Goal: Contribute content: Add original content to the website for others to see

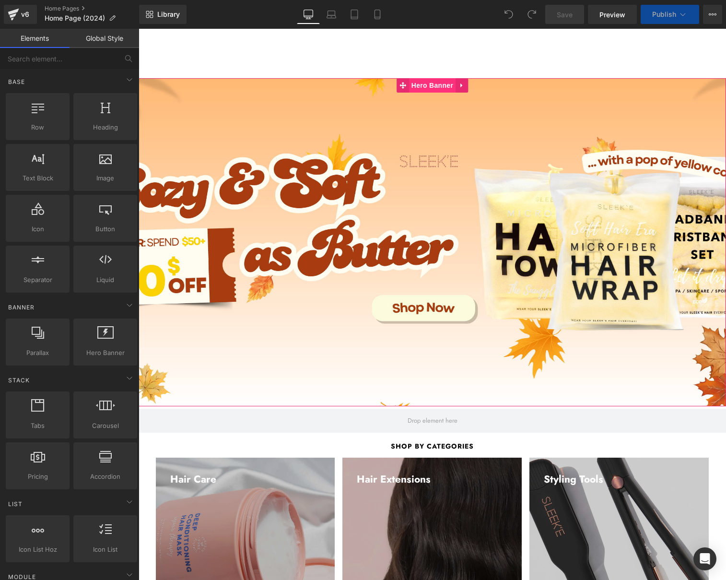
click at [432, 87] on span "Hero Banner" at bounding box center [432, 85] width 47 height 14
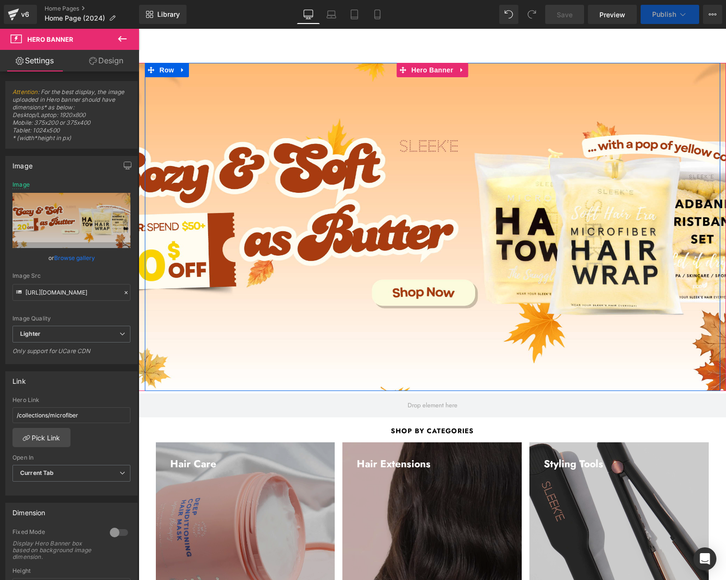
scroll to position [21, 0]
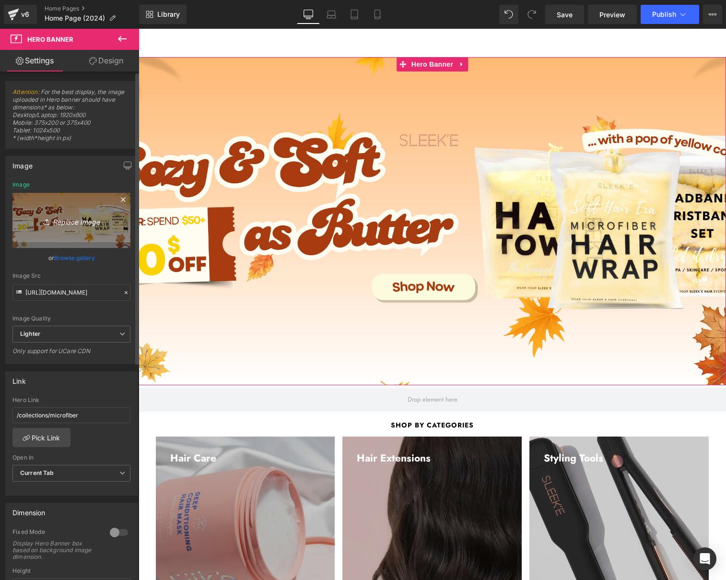
click at [88, 224] on icon "Replace Image" at bounding box center [71, 220] width 77 height 12
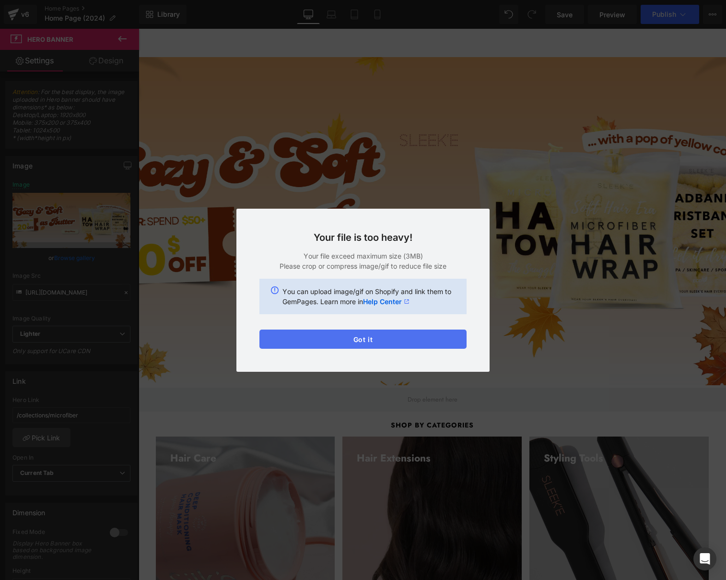
click at [388, 346] on button "Got it" at bounding box center [363, 339] width 207 height 19
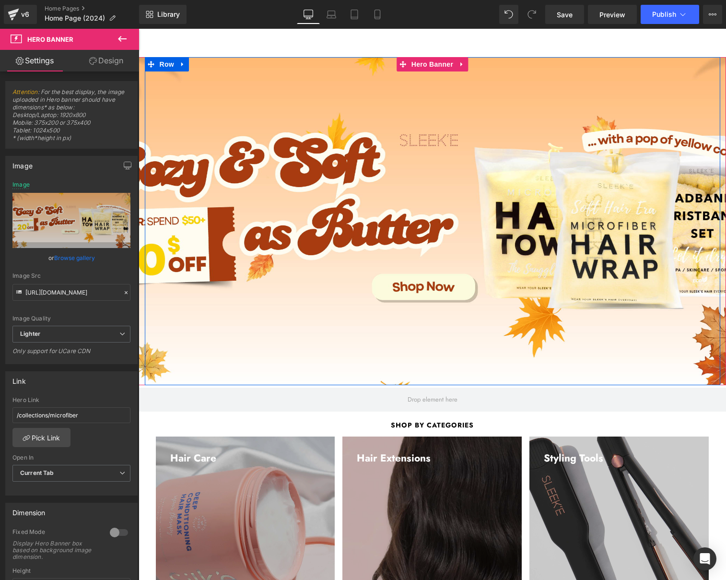
scroll to position [10, 0]
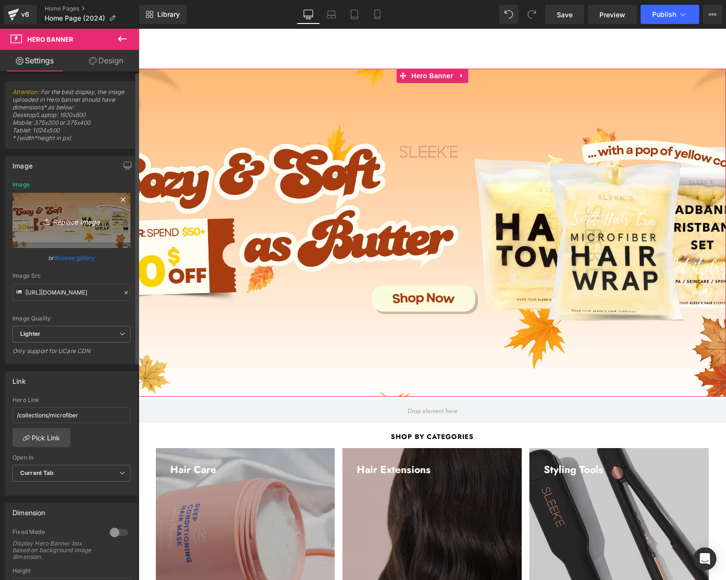
click at [79, 230] on link "Replace Image" at bounding box center [71, 220] width 118 height 55
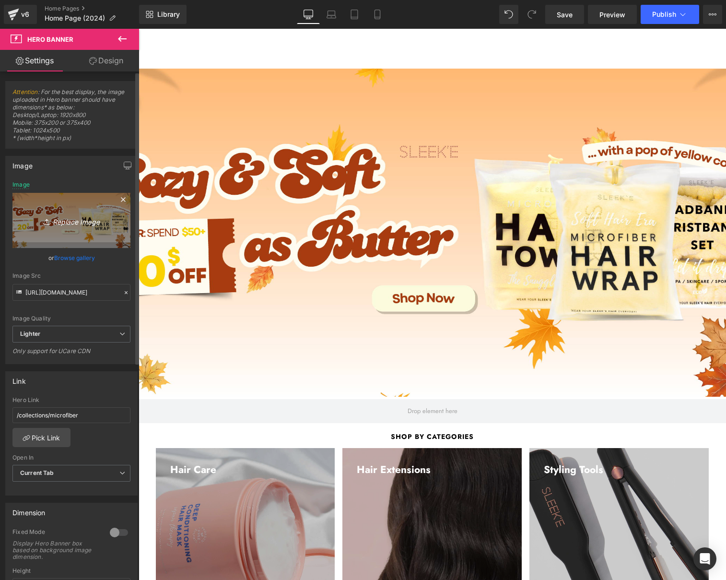
type input "C:\fakepath\octsale-desktop-hallow-compress.png"
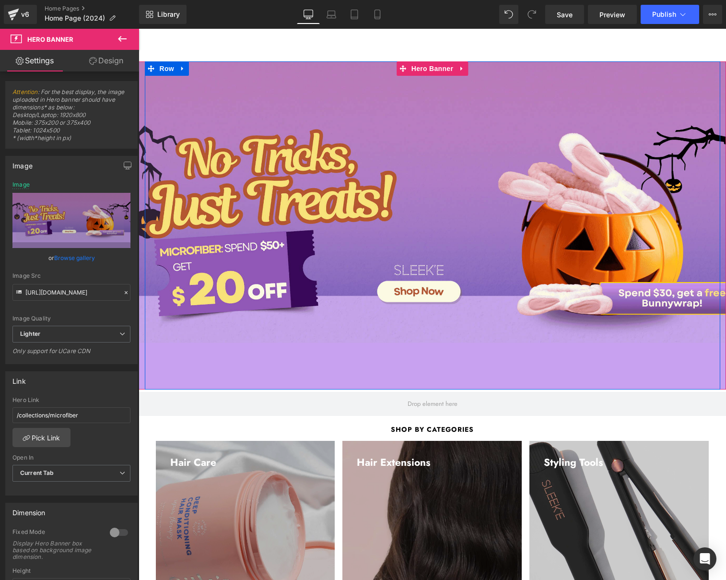
scroll to position [0, 0]
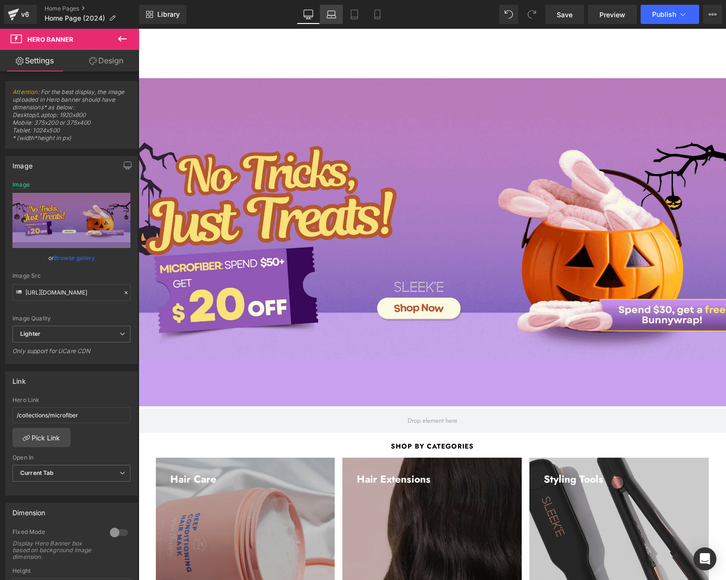
click at [337, 12] on link "Laptop" at bounding box center [331, 14] width 23 height 19
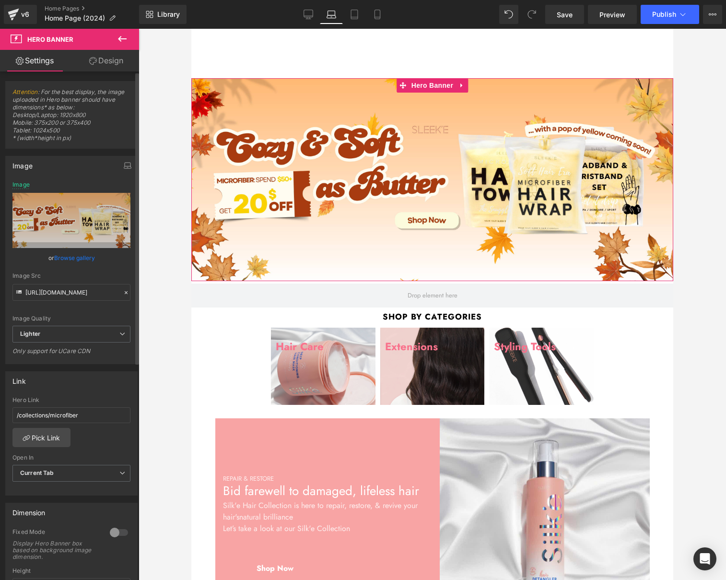
click at [77, 255] on link "Browse gallery" at bounding box center [74, 257] width 41 height 17
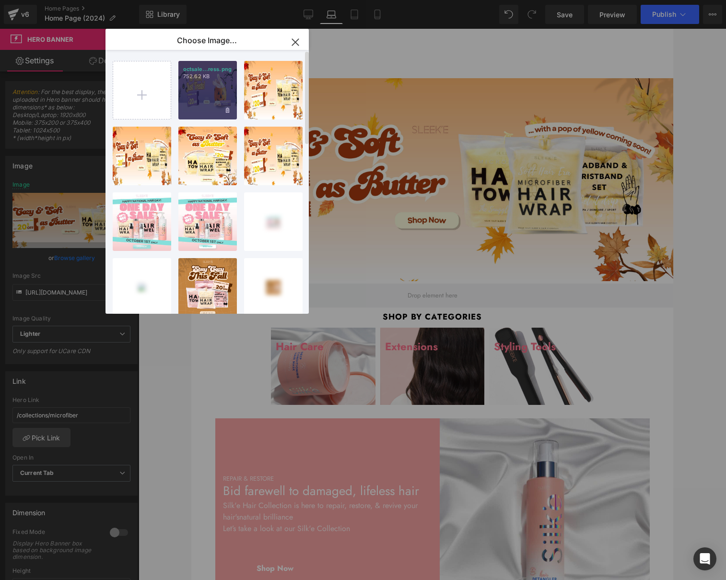
click at [205, 94] on div "octsale...ress.png 752.62 KB" at bounding box center [207, 90] width 59 height 59
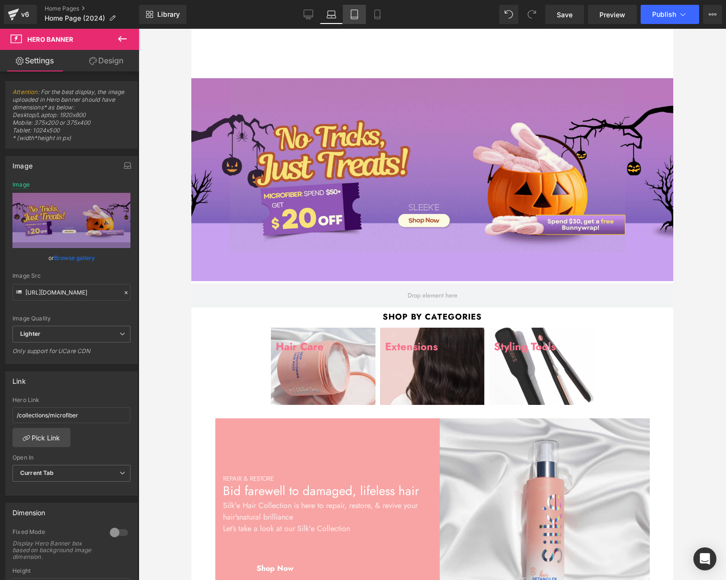
click at [353, 12] on icon at bounding box center [355, 15] width 10 height 10
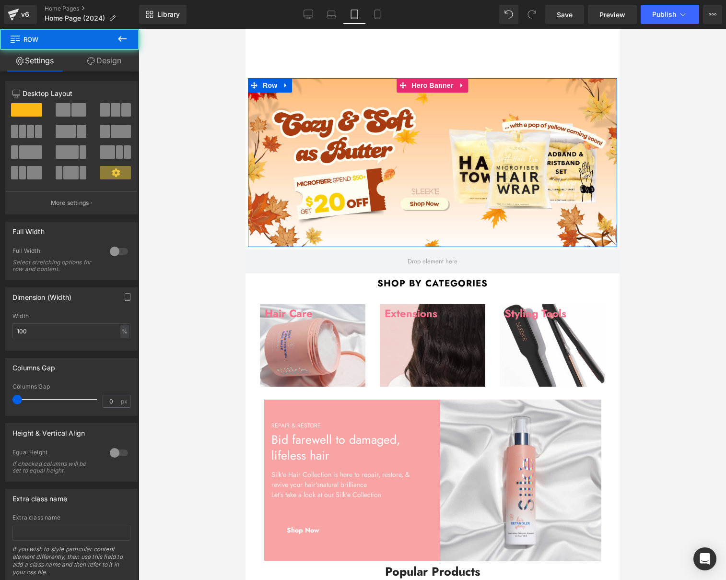
click at [406, 106] on div "Separator Row" at bounding box center [432, 162] width 369 height 169
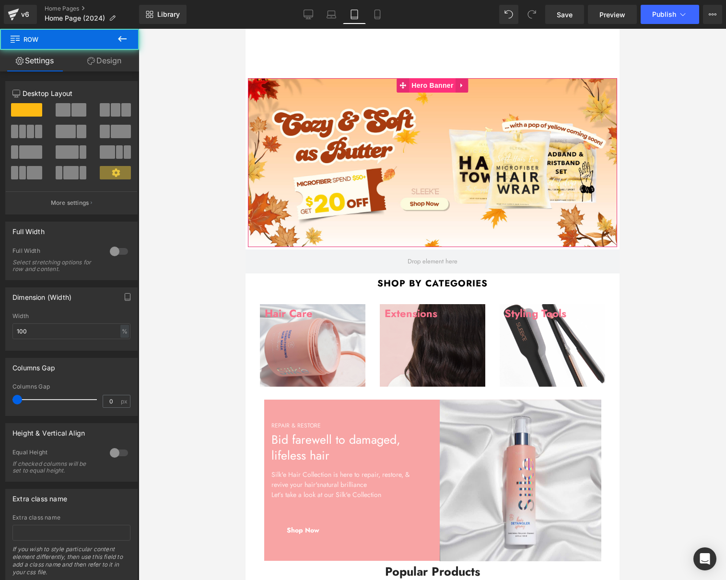
click at [422, 85] on span "Hero Banner" at bounding box center [432, 85] width 47 height 14
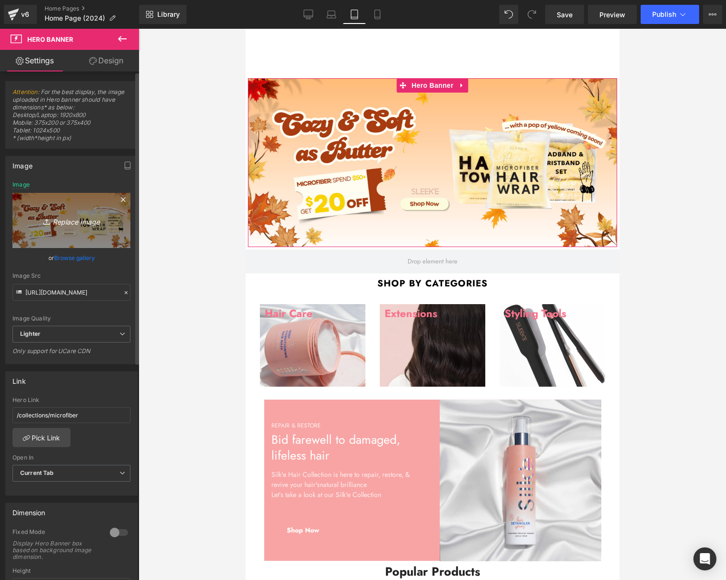
click at [94, 214] on icon "Replace Image" at bounding box center [71, 220] width 77 height 12
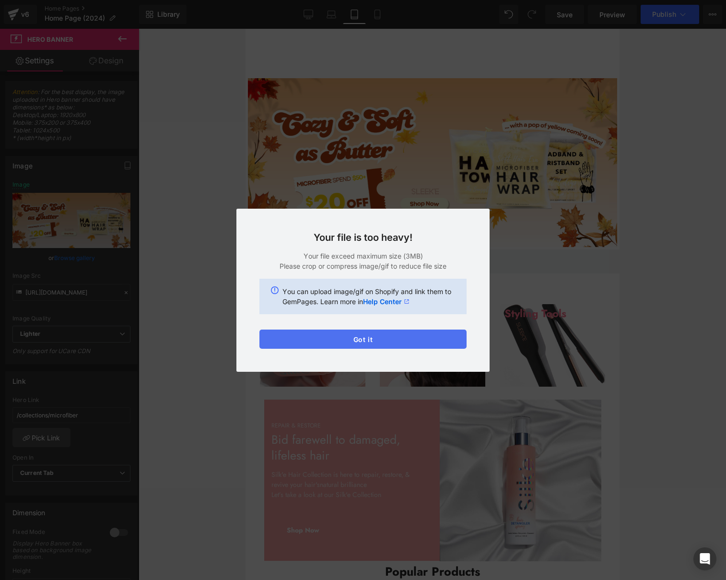
click at [364, 340] on button "Got it" at bounding box center [363, 339] width 207 height 19
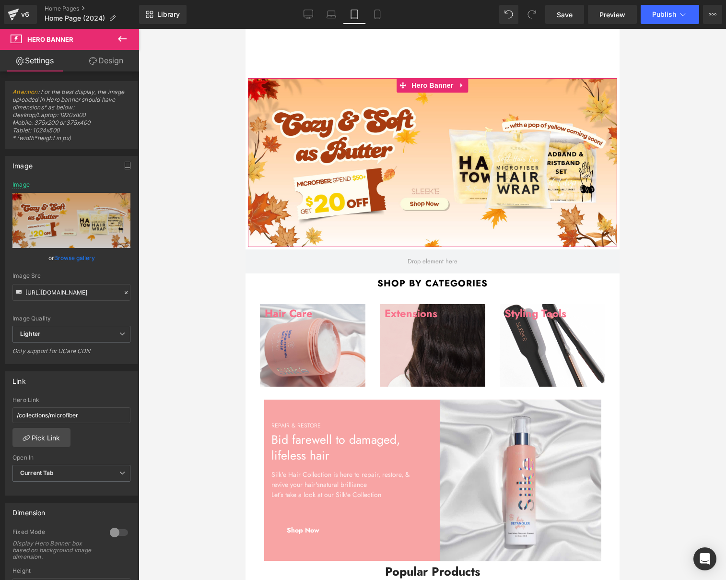
click at [64, 258] on link "Browse gallery" at bounding box center [74, 257] width 41 height 17
drag, startPoint x: 592, startPoint y: 89, endPoint x: 295, endPoint y: 85, distance: 297.5
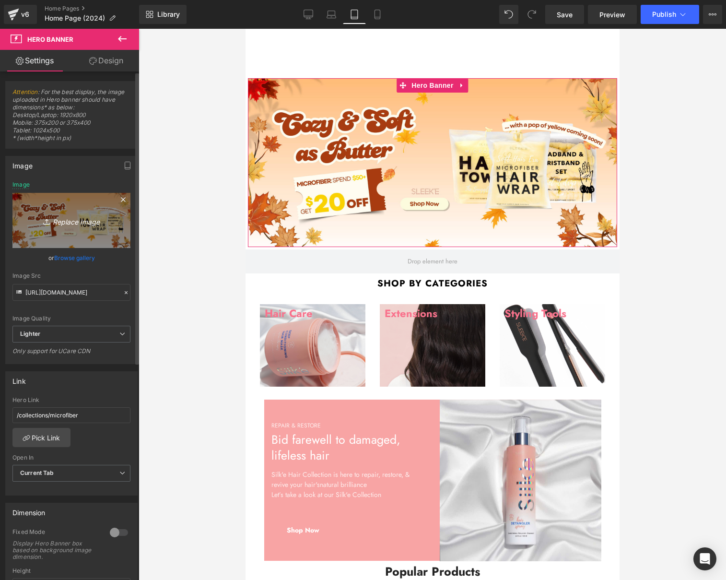
click at [64, 222] on icon "Replace Image" at bounding box center [71, 220] width 77 height 12
type input "C:\fakepath\octsale-Tablet-hallow-compress.png"
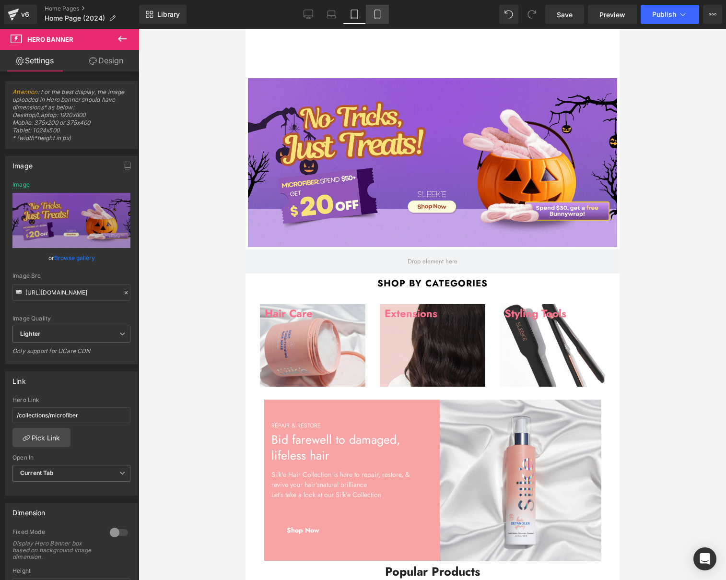
click at [379, 12] on icon at bounding box center [378, 15] width 10 height 10
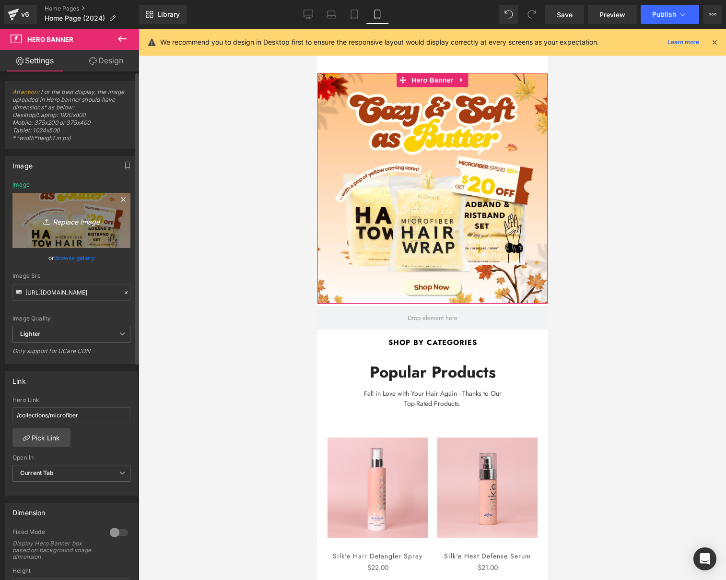
click at [102, 226] on link "Replace Image" at bounding box center [71, 220] width 118 height 55
type input "C:\fakepath\octsale-mobile-Hallow-compress .png"
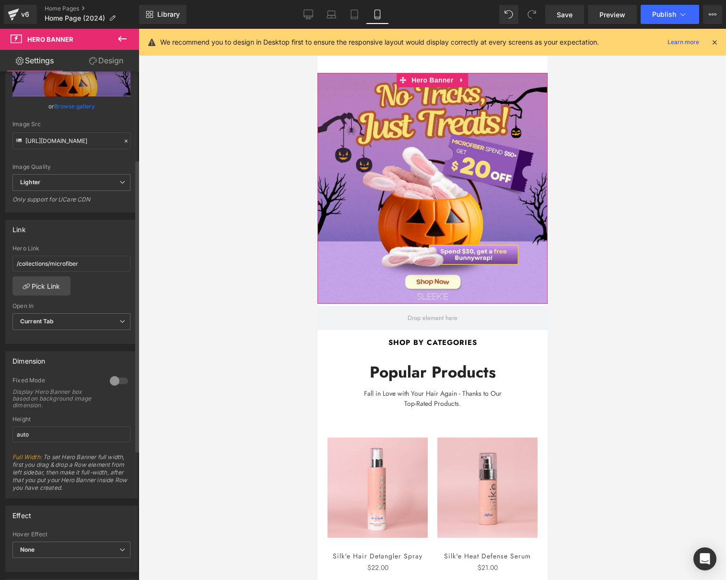
scroll to position [153, 0]
click at [35, 281] on link "Pick Link" at bounding box center [41, 284] width 58 height 19
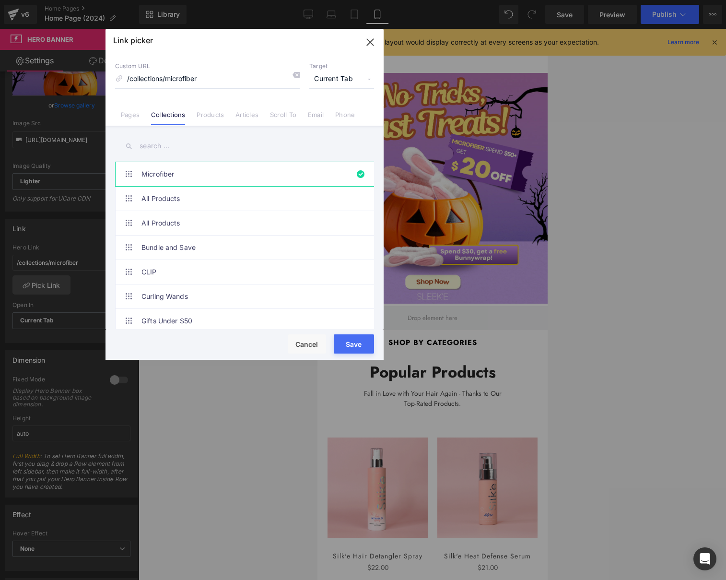
click at [355, 349] on button "Save" at bounding box center [354, 343] width 40 height 19
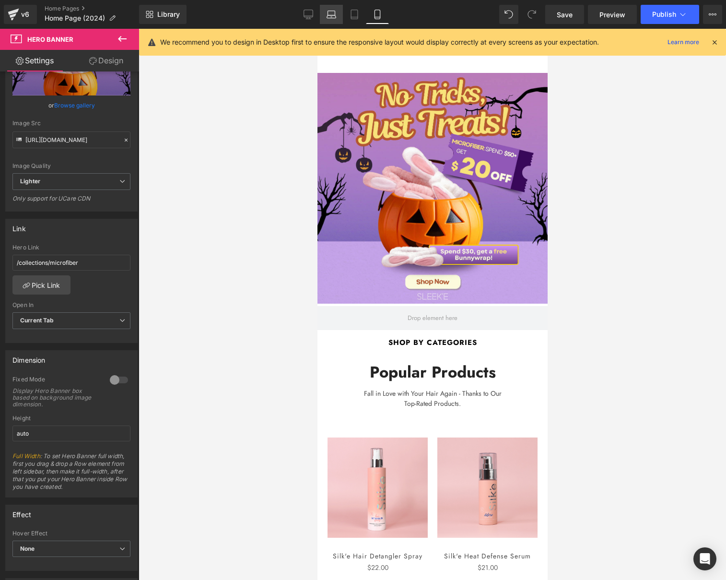
drag, startPoint x: 355, startPoint y: 22, endPoint x: 331, endPoint y: 17, distance: 24.4
click at [355, 22] on link "Tablet" at bounding box center [354, 14] width 23 height 19
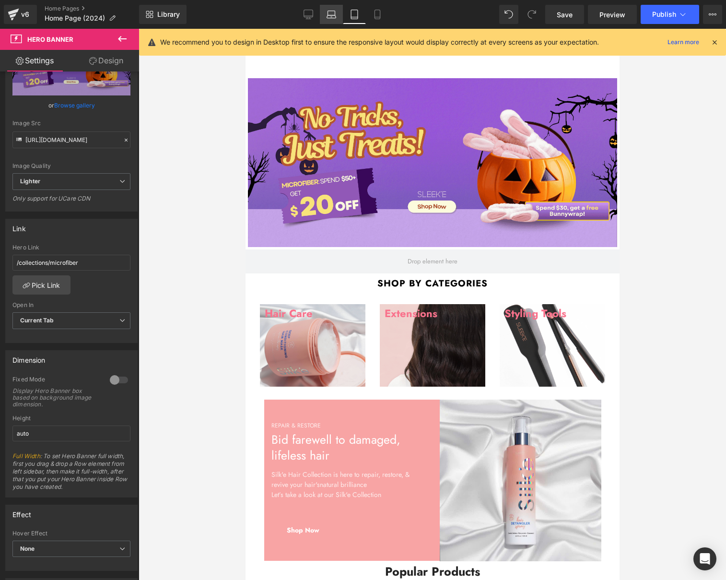
scroll to position [5, 0]
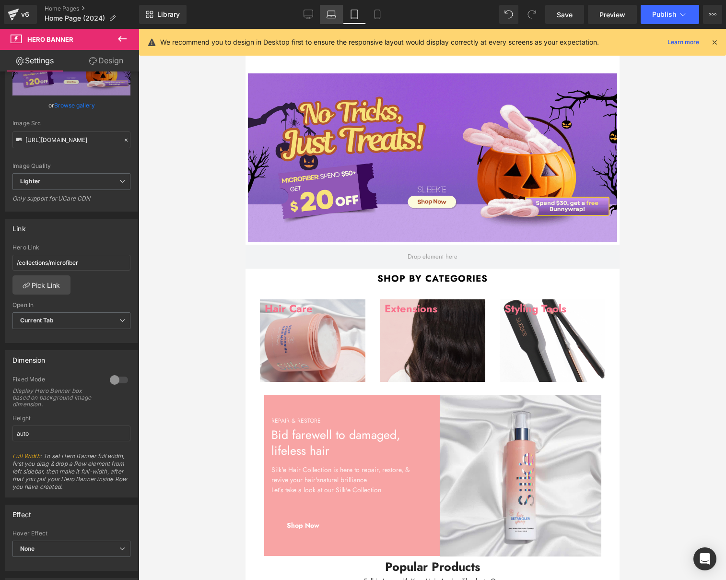
click at [326, 16] on link "Laptop" at bounding box center [331, 14] width 23 height 19
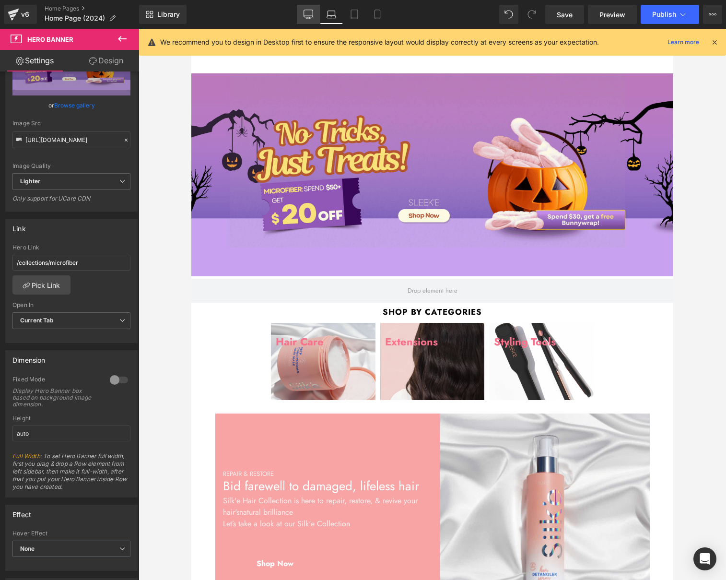
click at [306, 16] on icon at bounding box center [308, 16] width 9 height 0
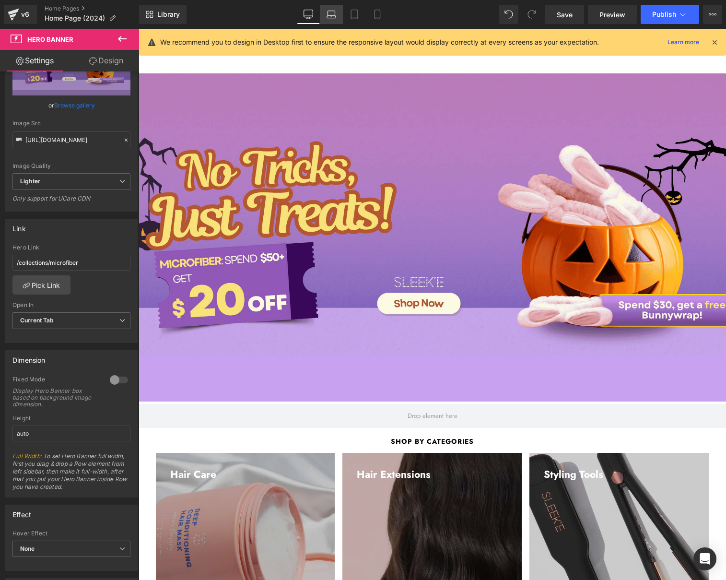
click at [333, 15] on icon at bounding box center [331, 16] width 9 height 3
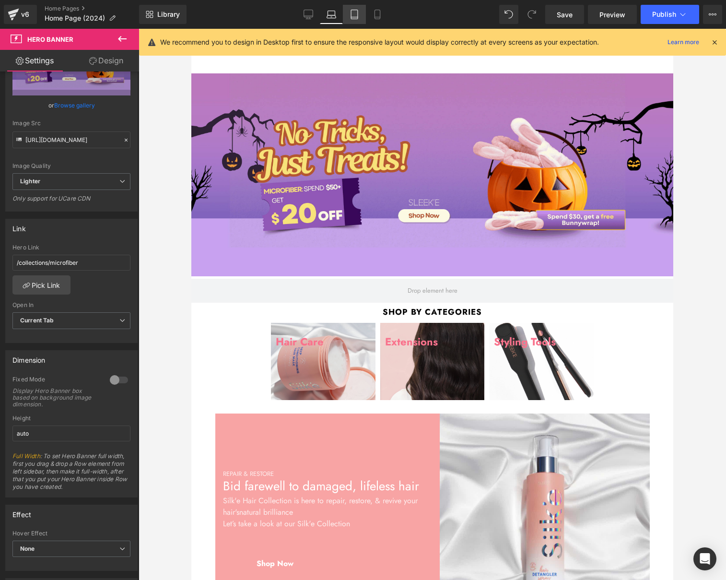
click at [354, 14] on icon at bounding box center [355, 15] width 10 height 10
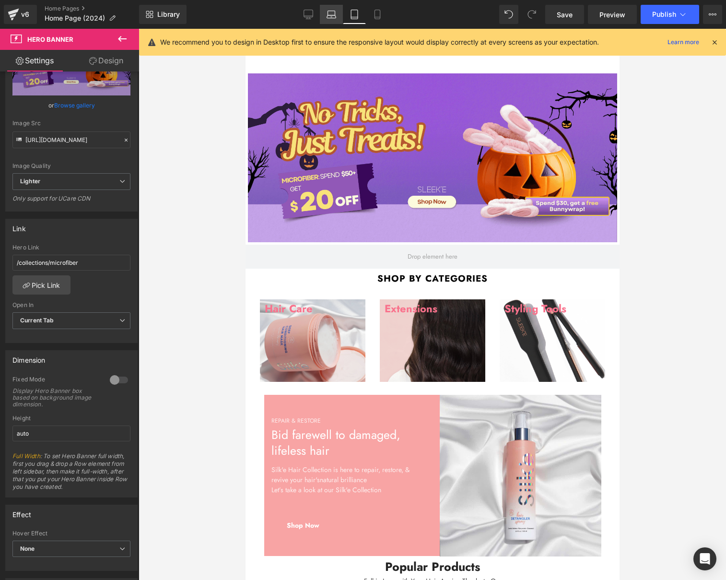
click at [328, 15] on icon at bounding box center [331, 16] width 9 height 3
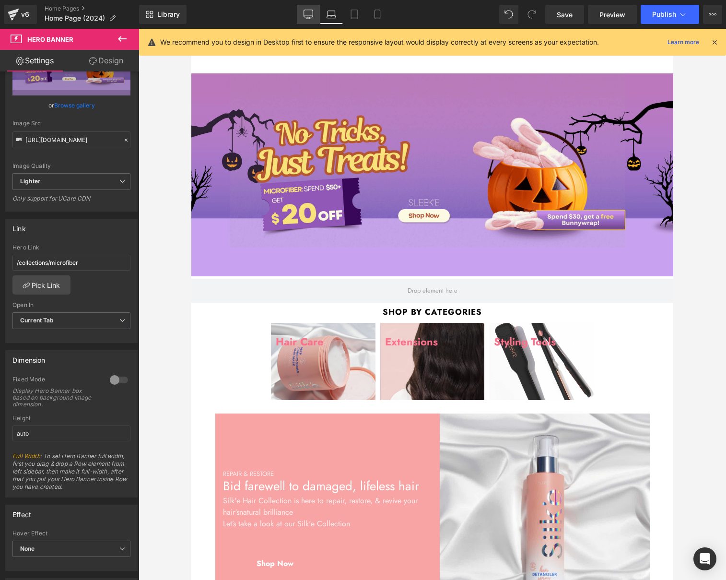
click at [312, 15] on icon at bounding box center [309, 15] width 10 height 10
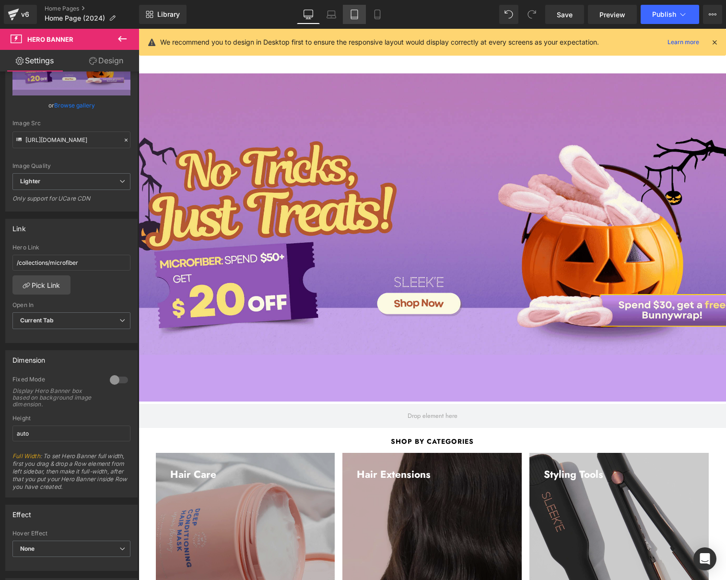
click at [346, 17] on link "Tablet" at bounding box center [354, 14] width 23 height 19
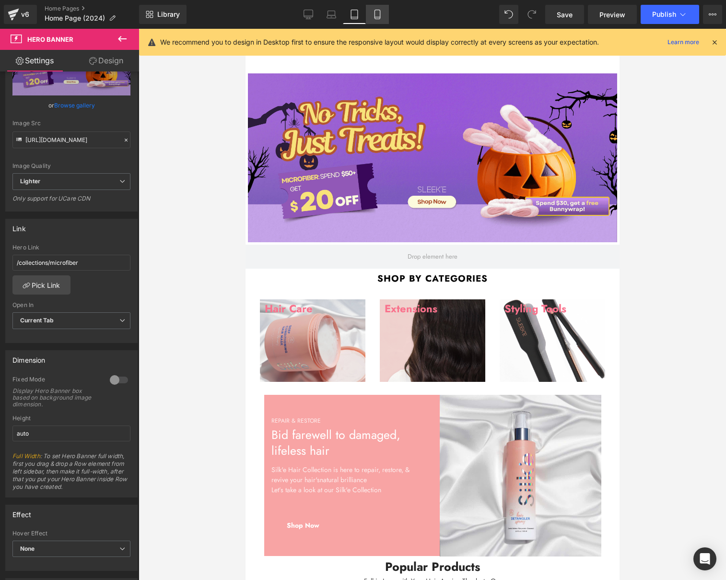
click at [370, 17] on link "Mobile" at bounding box center [377, 14] width 23 height 19
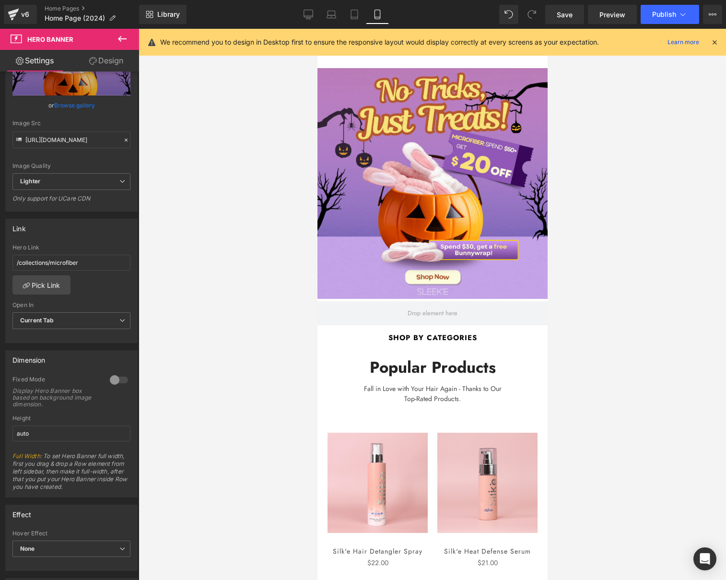
scroll to position [0, 0]
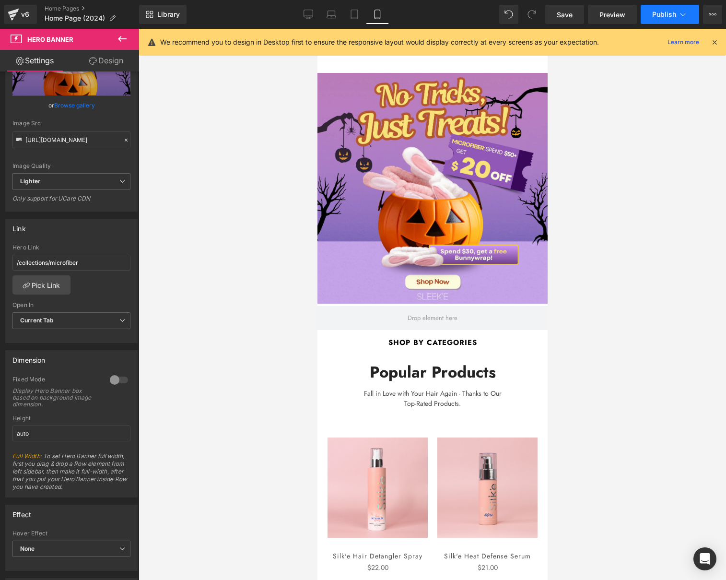
click at [669, 20] on button "Publish" at bounding box center [670, 14] width 59 height 19
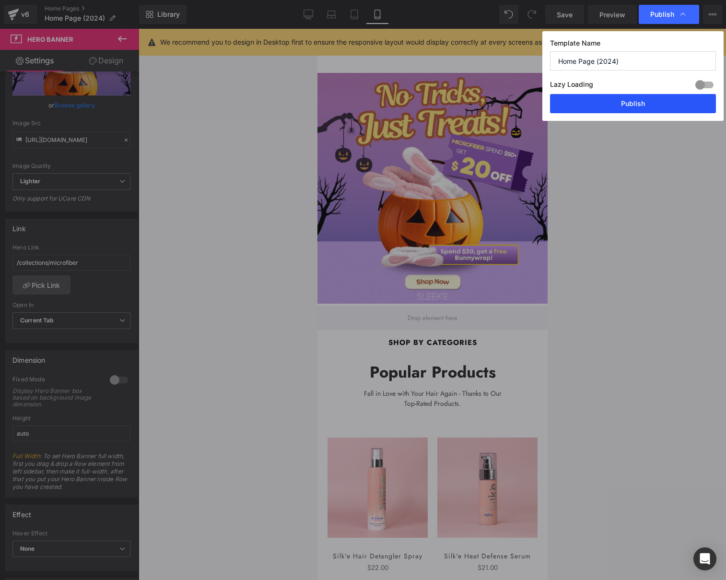
click at [655, 107] on button "Publish" at bounding box center [633, 103] width 166 height 19
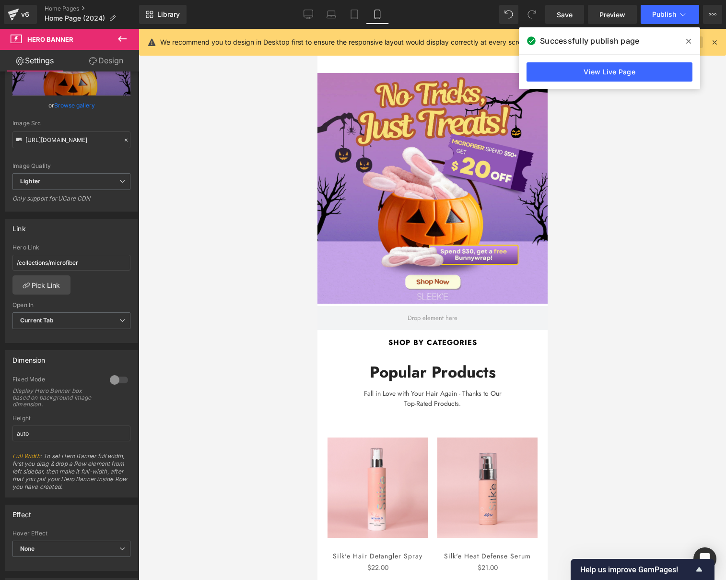
click at [683, 44] on span at bounding box center [688, 41] width 15 height 15
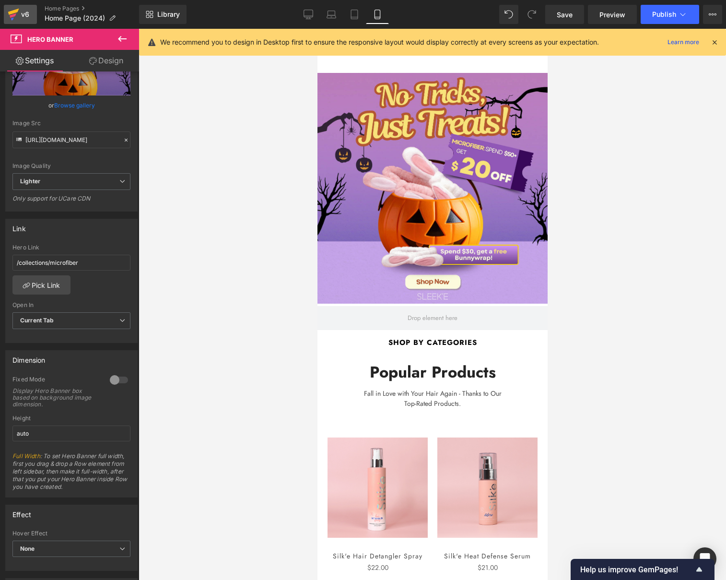
click at [23, 16] on div "v6" at bounding box center [25, 14] width 12 height 12
